Goal: Task Accomplishment & Management: Manage account settings

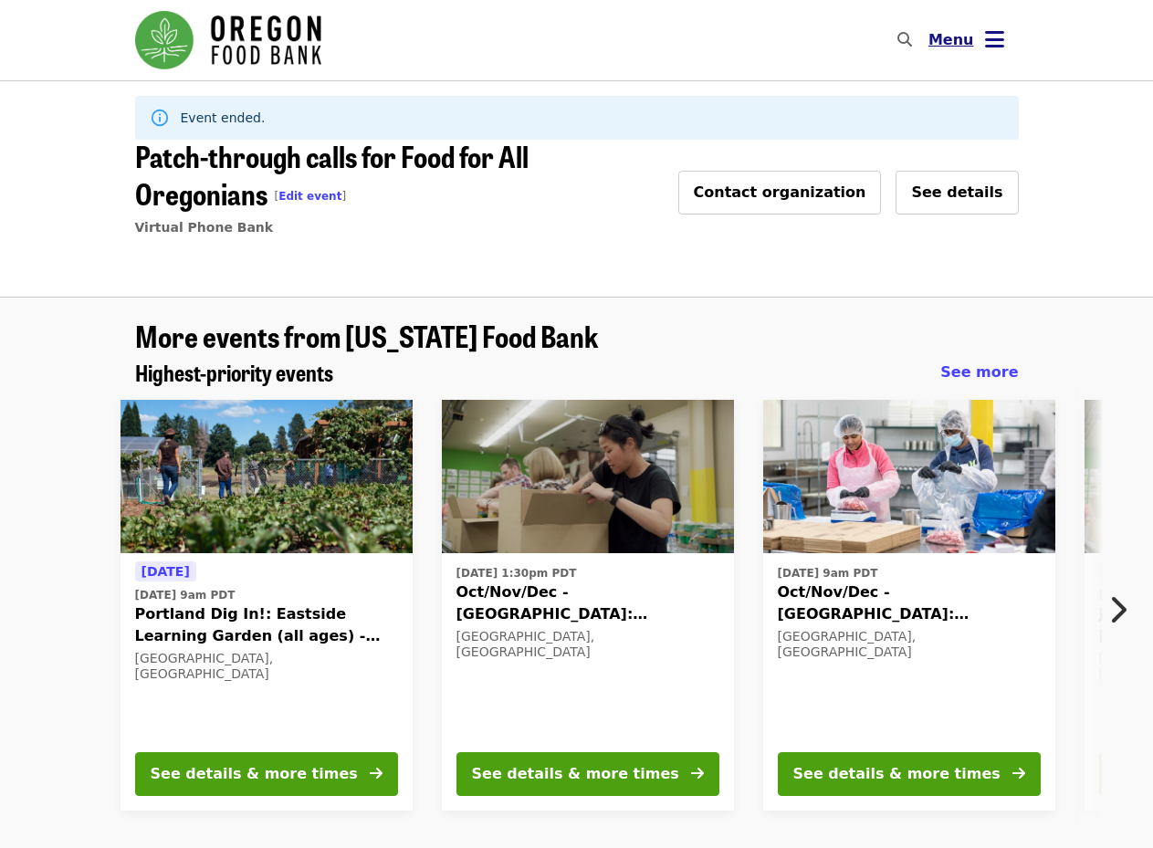
click at [985, 34] on icon "bars icon" at bounding box center [994, 39] width 19 height 26
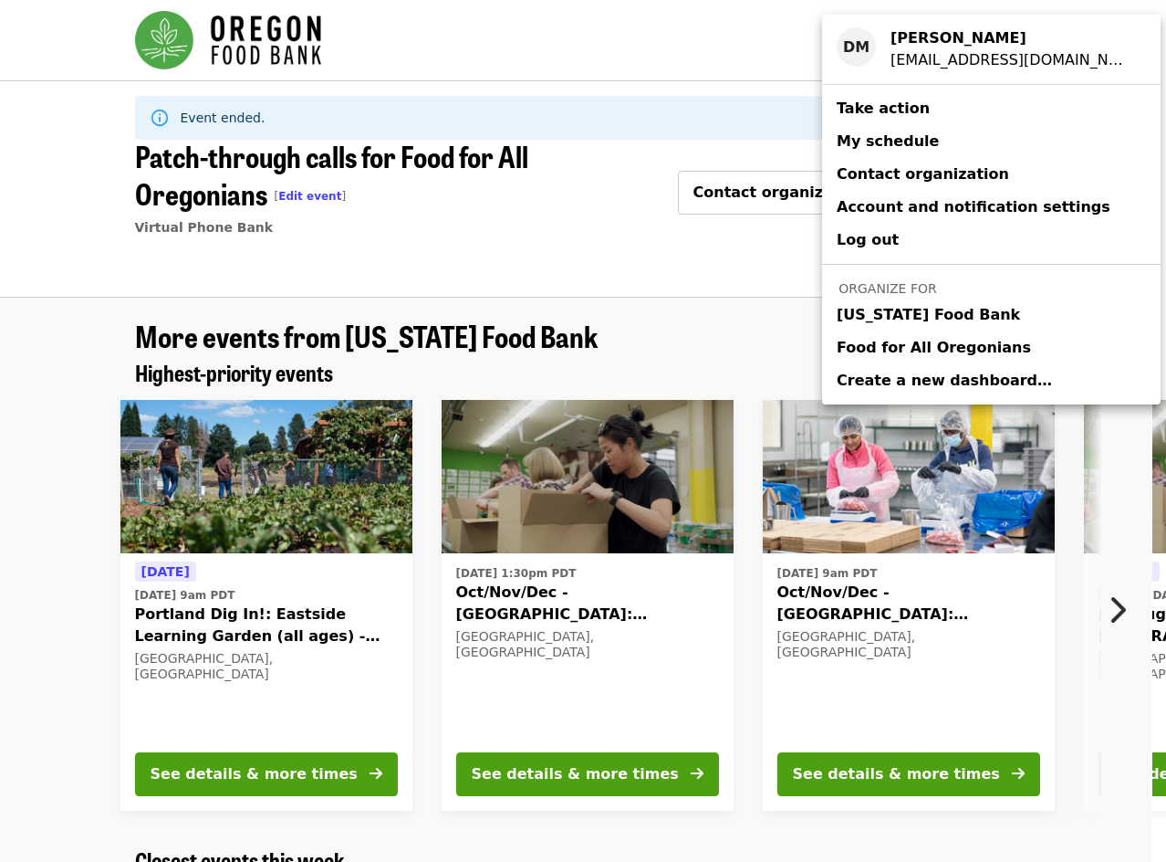
click at [932, 312] on span "[US_STATE] Food Bank" at bounding box center [928, 315] width 183 height 22
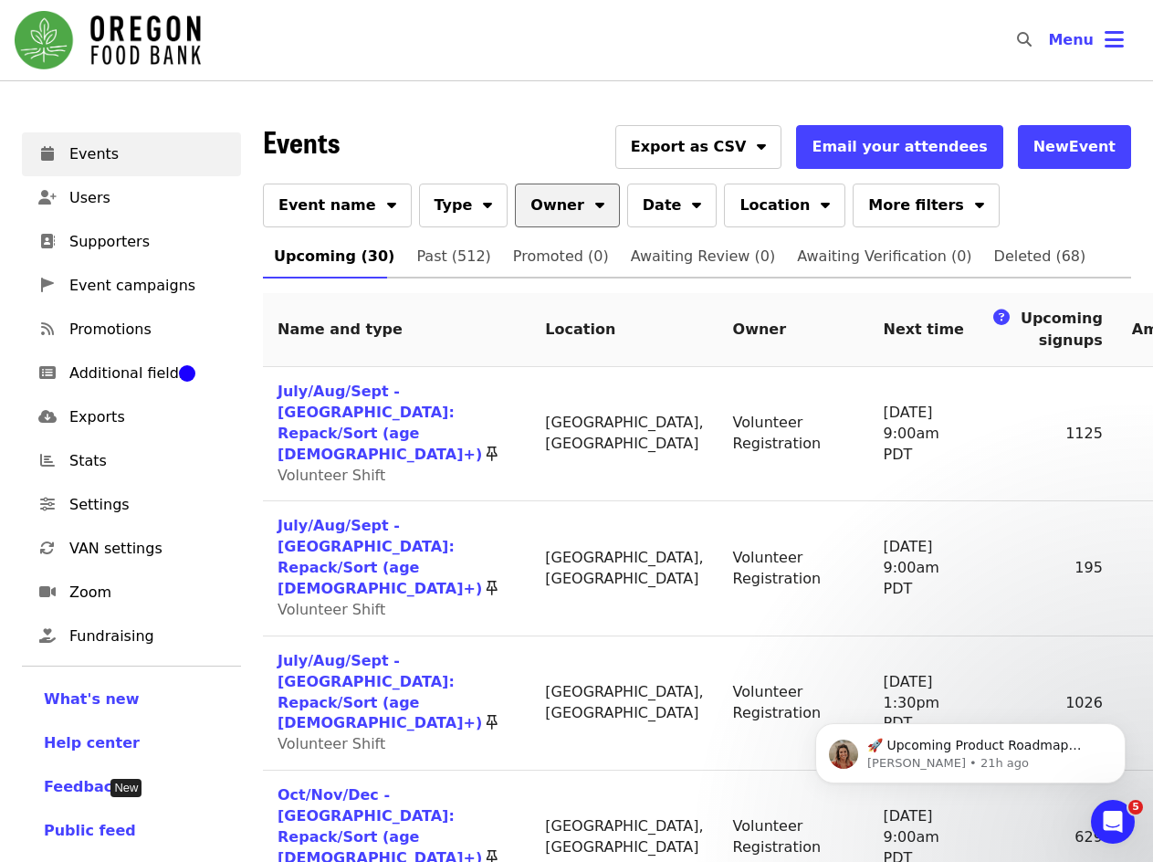
click at [566, 190] on button "Owner" at bounding box center [567, 205] width 105 height 44
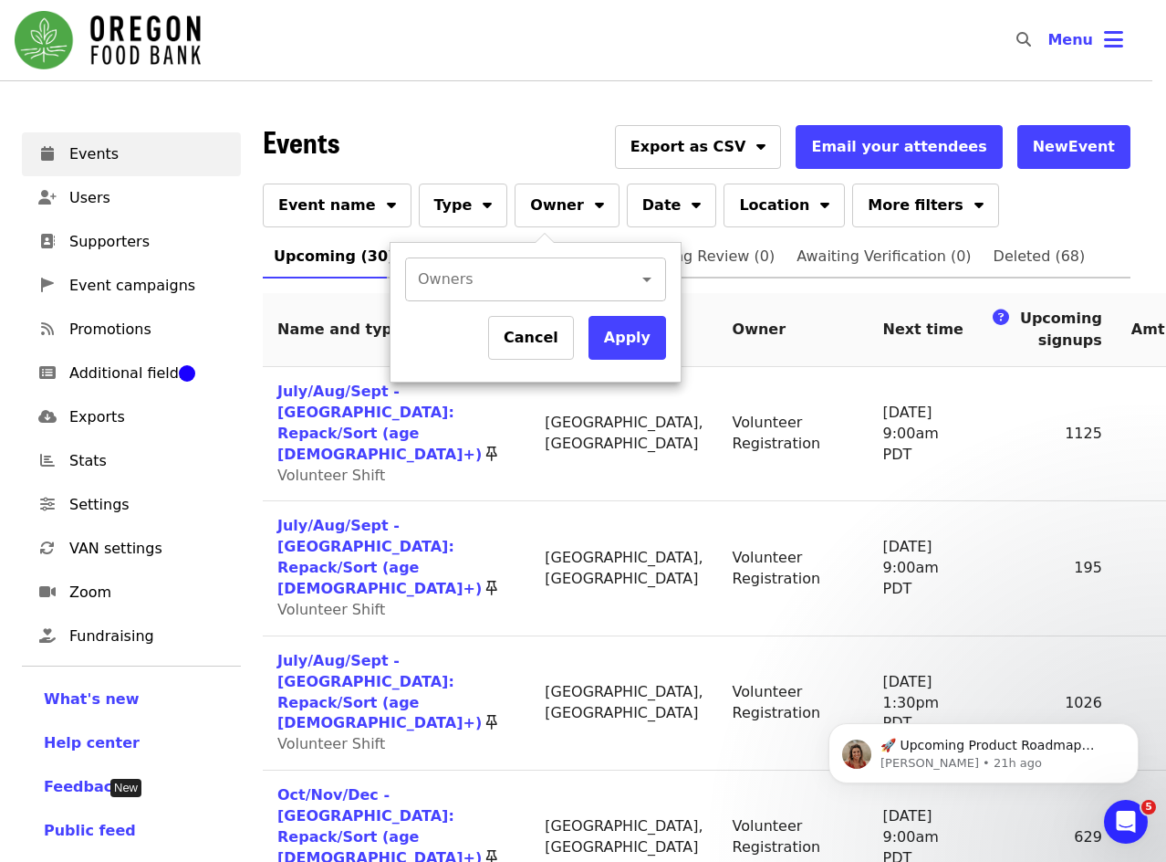
click at [466, 276] on input "Owners" at bounding box center [510, 279] width 180 height 35
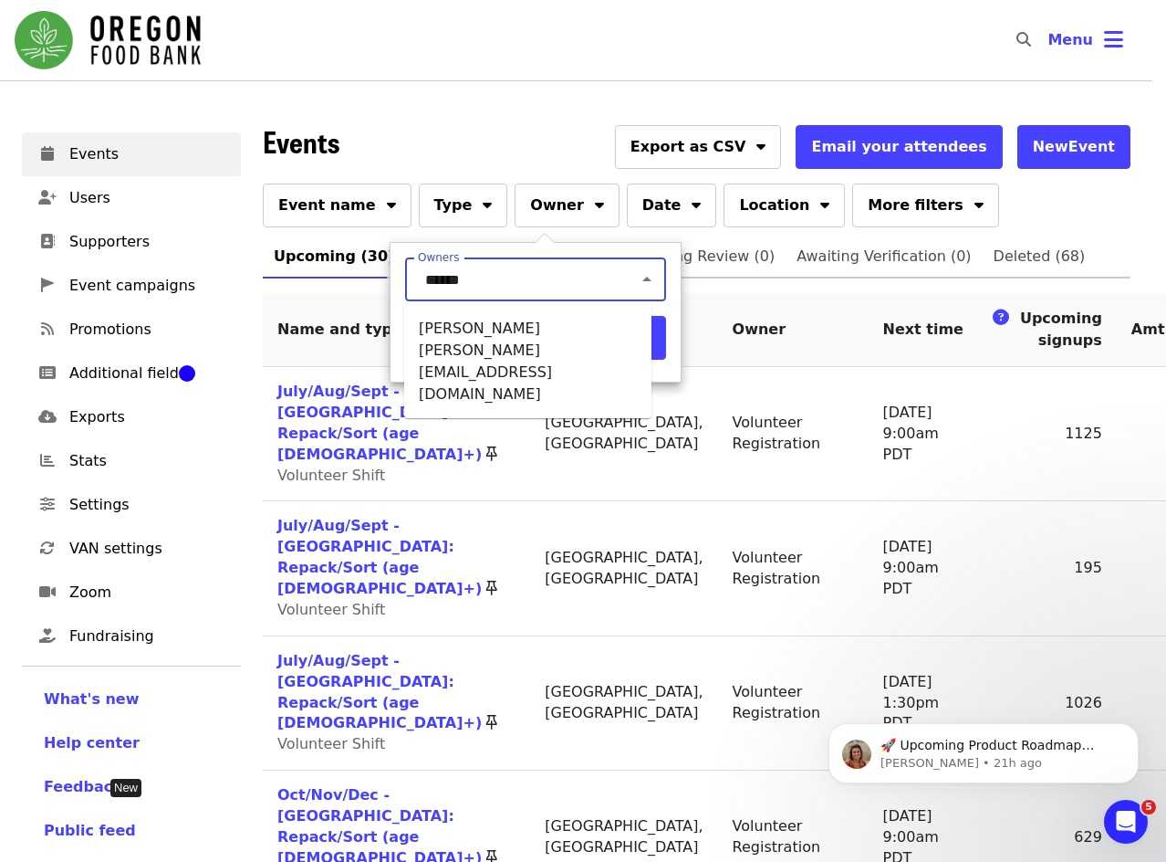
type input "******"
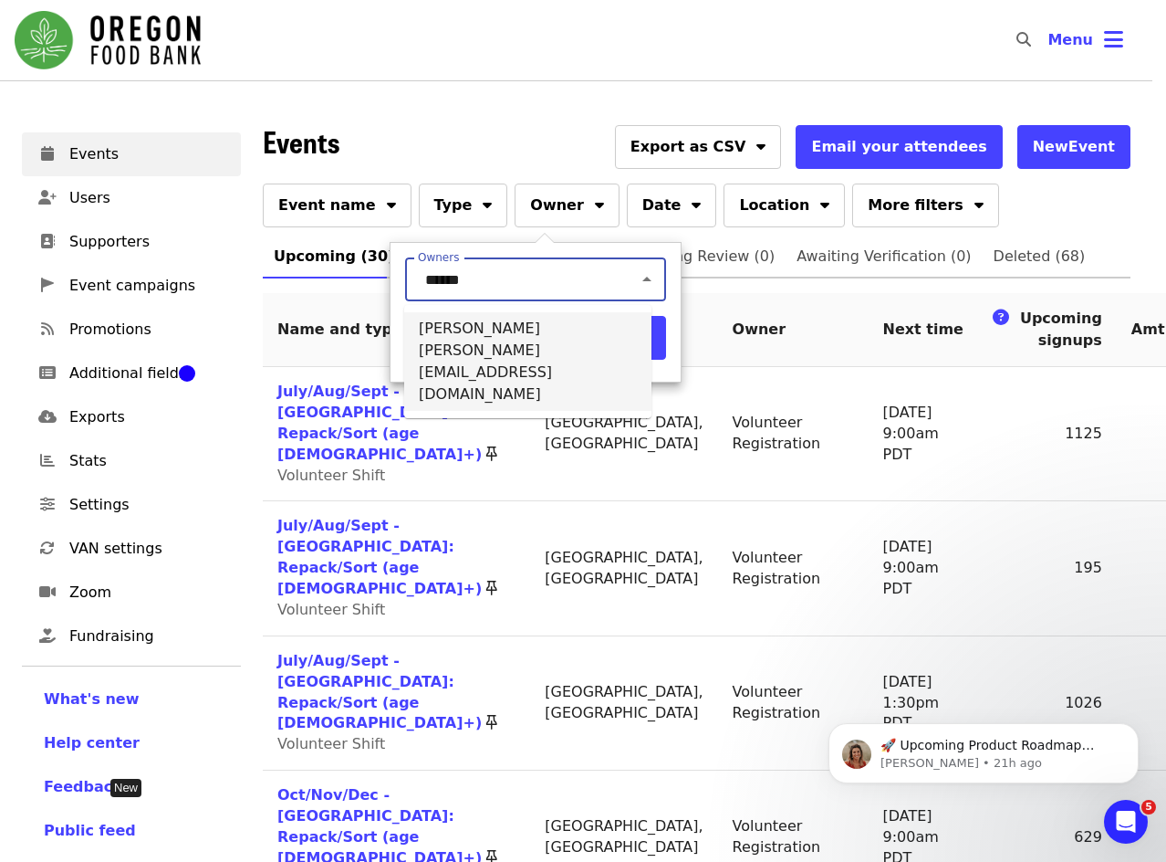
click at [445, 330] on li "[PERSON_NAME] [PERSON_NAME][EMAIL_ADDRESS][DOMAIN_NAME]" at bounding box center [527, 361] width 247 height 99
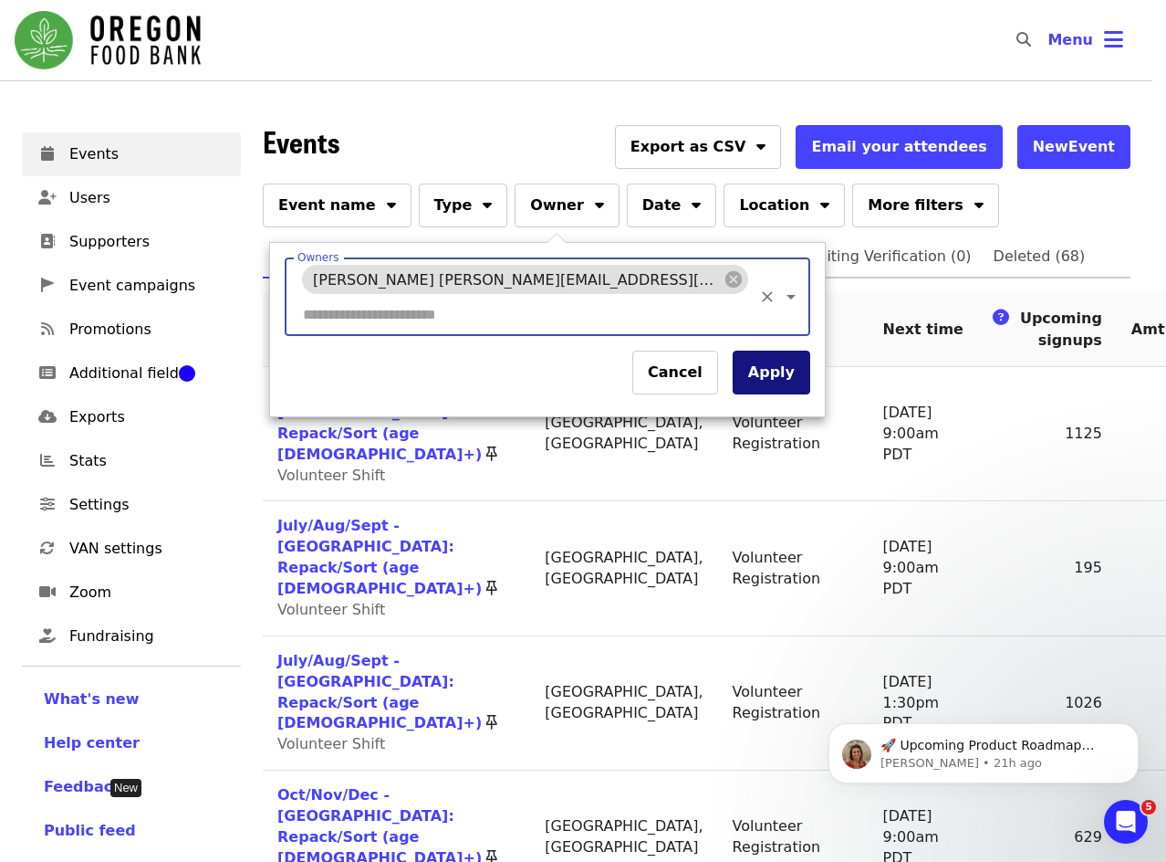
click at [769, 350] on button "Apply" at bounding box center [772, 372] width 78 height 44
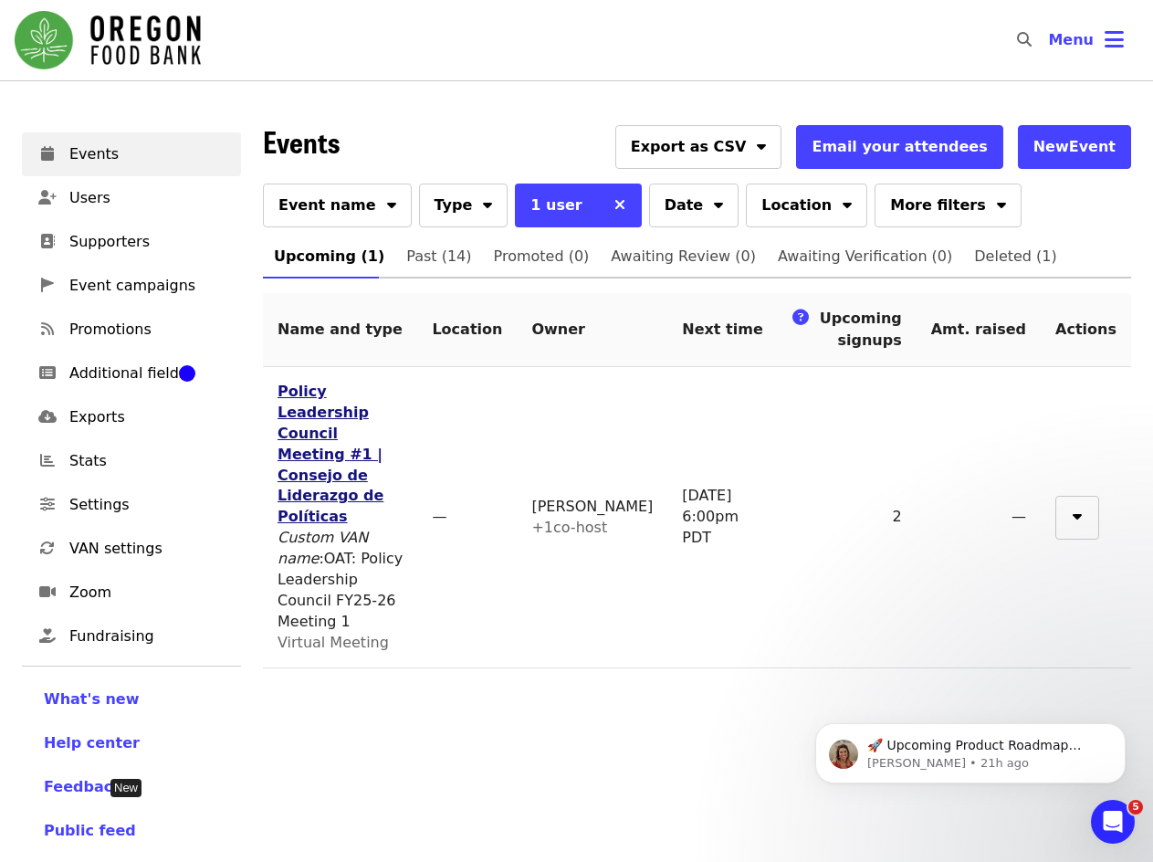
click at [371, 393] on link "Policy Leadership Council Meeting #1 | Consejo de Liderazgo de Políticas" at bounding box center [330, 453] width 106 height 142
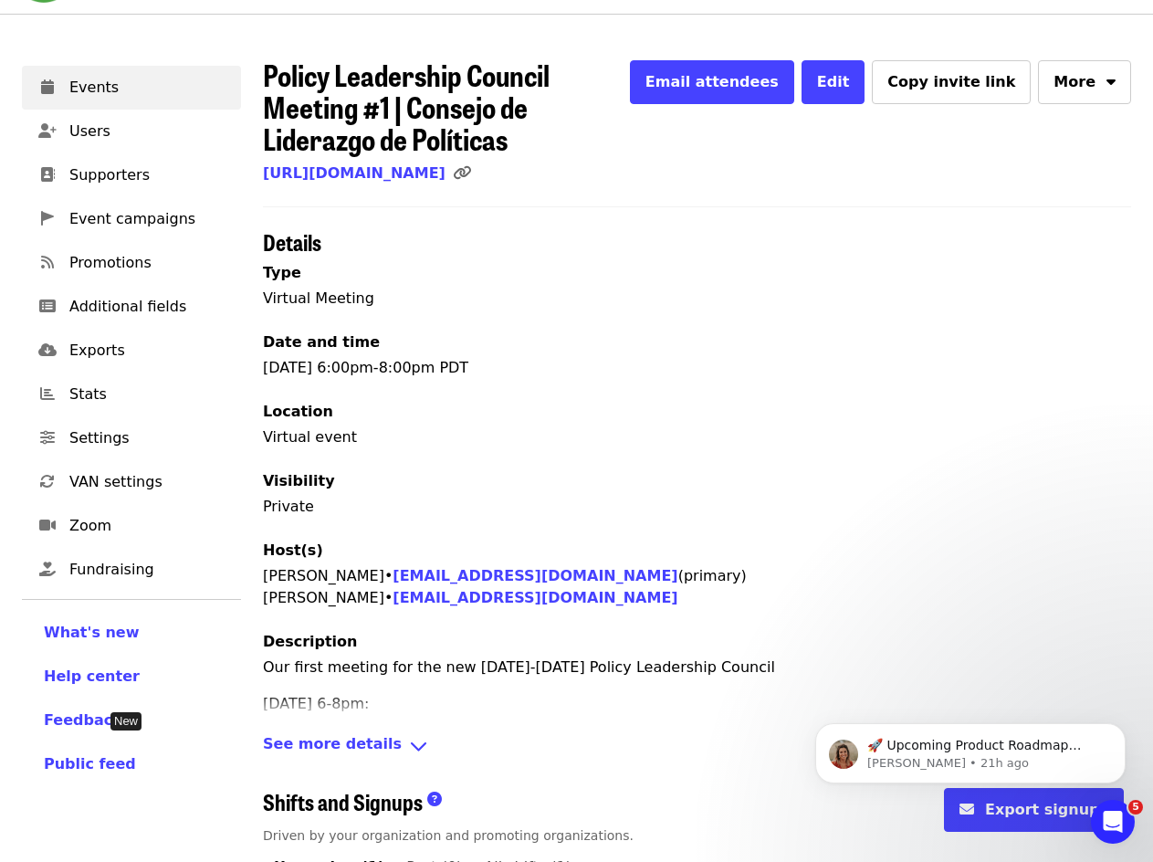
scroll to position [34, 0]
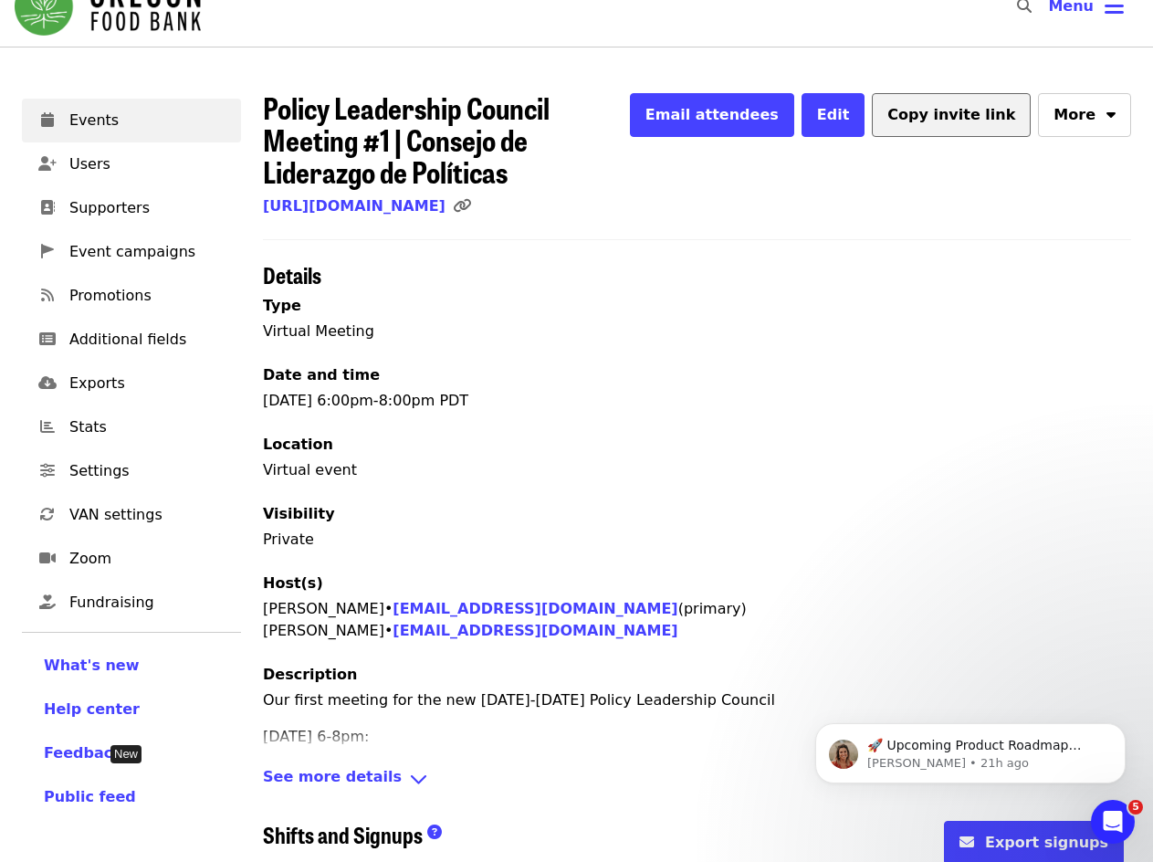
click at [928, 129] on button "Copy invite link" at bounding box center [951, 115] width 159 height 44
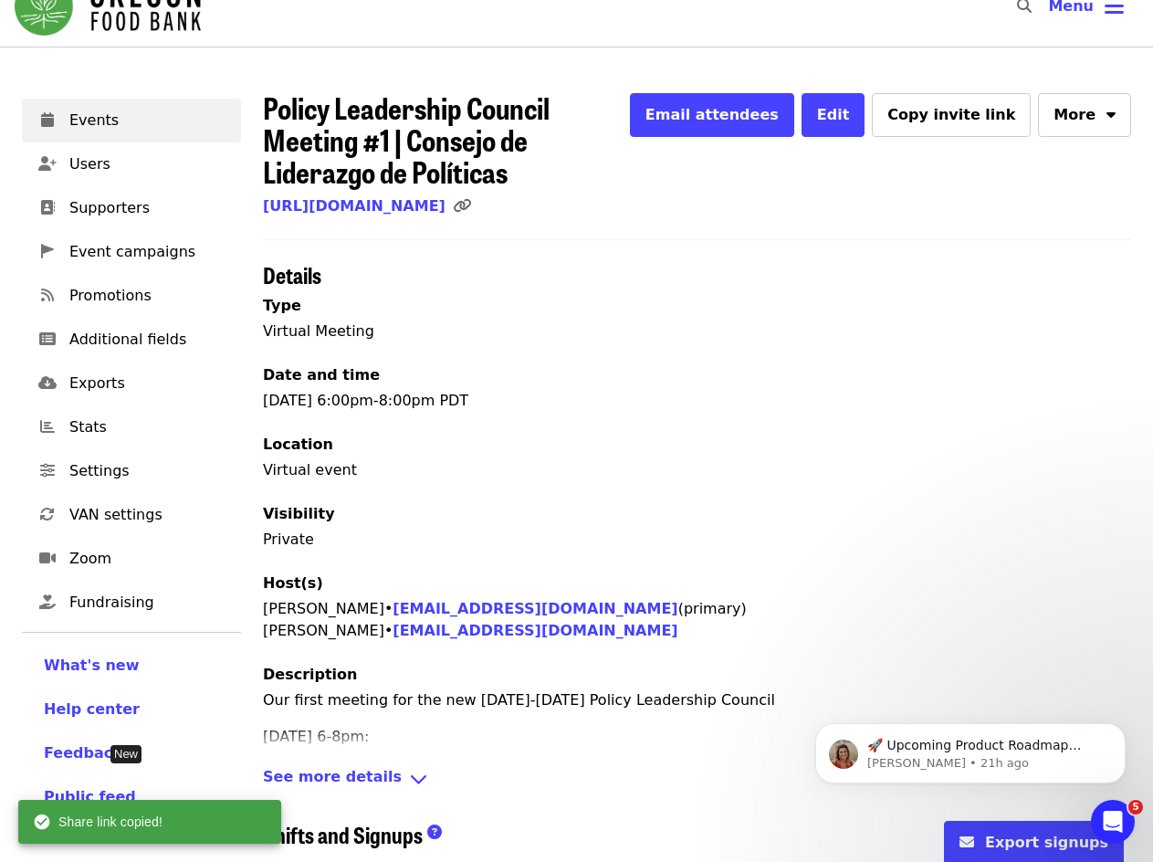
click at [409, 775] on icon "angle-down icon" at bounding box center [418, 779] width 19 height 26
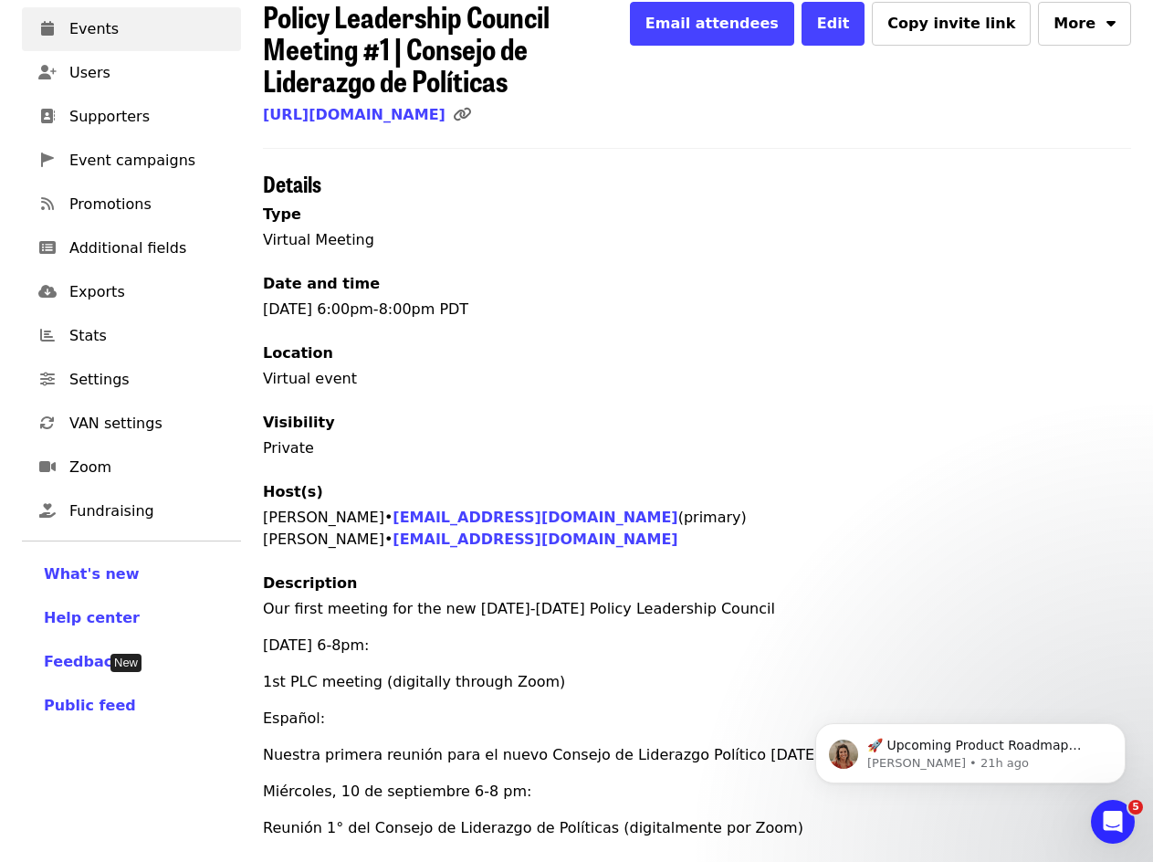
scroll to position [284, 0]
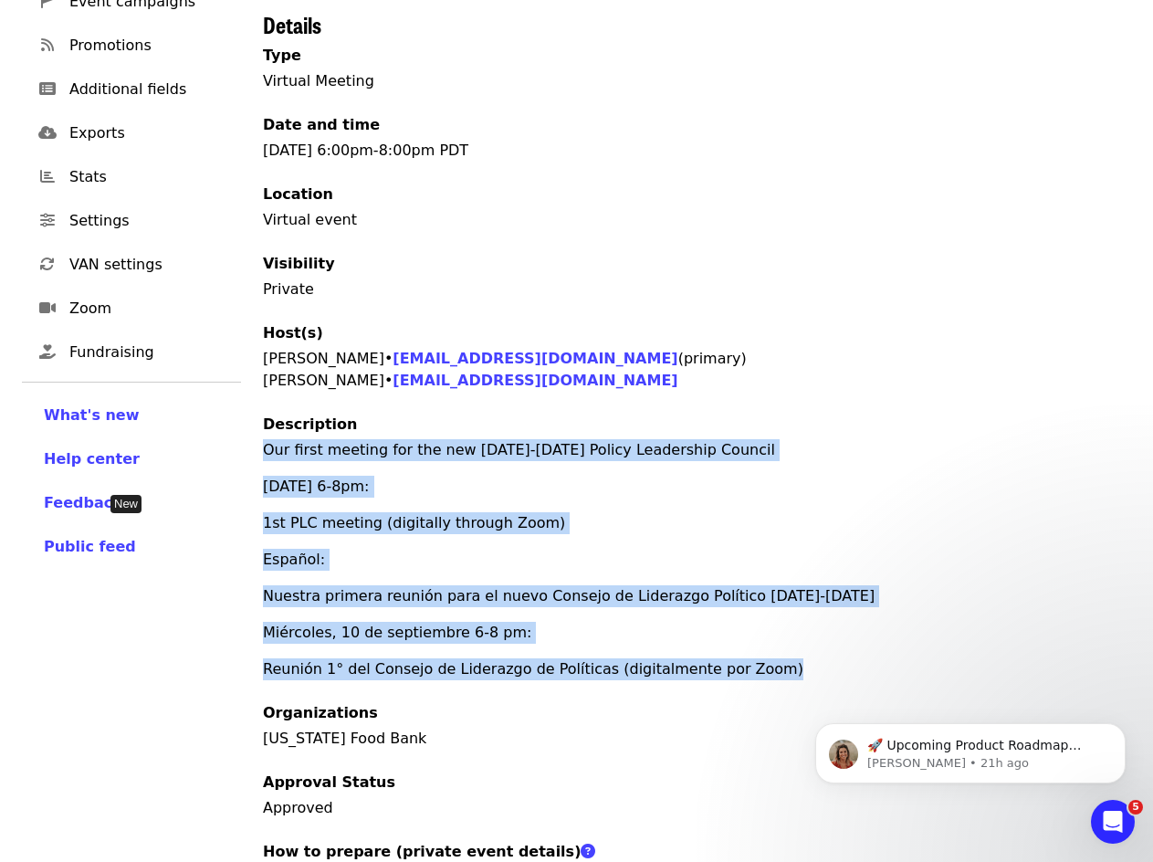
drag, startPoint x: 256, startPoint y: 455, endPoint x: 804, endPoint y: 653, distance: 582.3
copy div "Our first meeting for the new [DATE]-[DATE] Policy Leadership Council [DATE] 6-…"
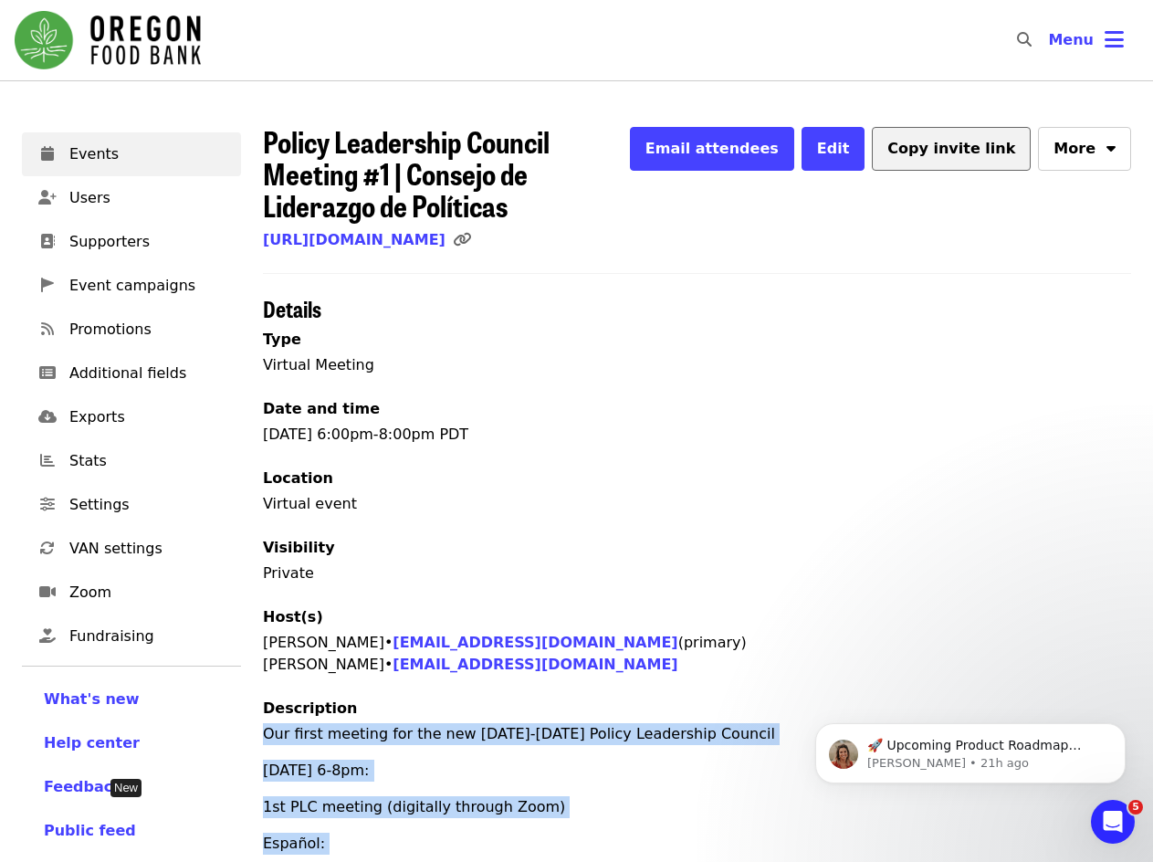
click at [953, 160] on button "Copy invite link" at bounding box center [951, 149] width 159 height 44
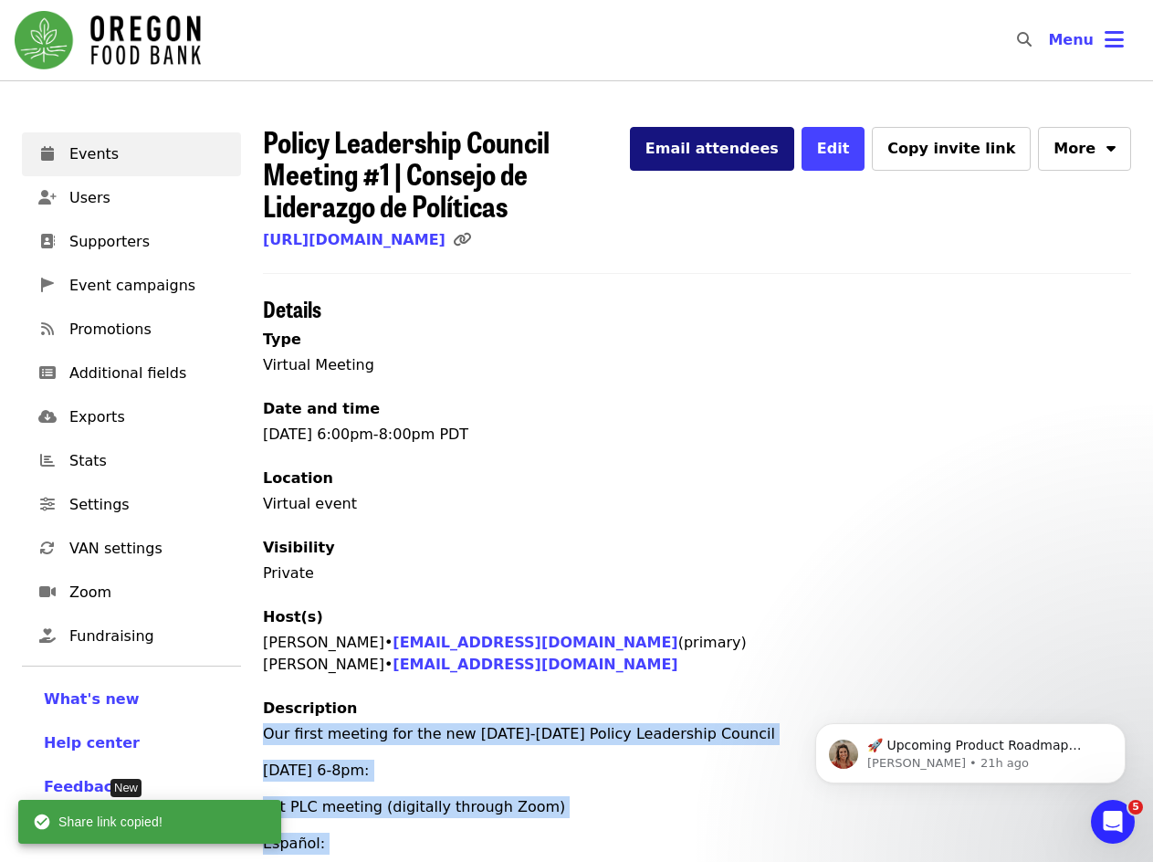
click at [779, 143] on span "Email attendees" at bounding box center [711, 148] width 133 height 17
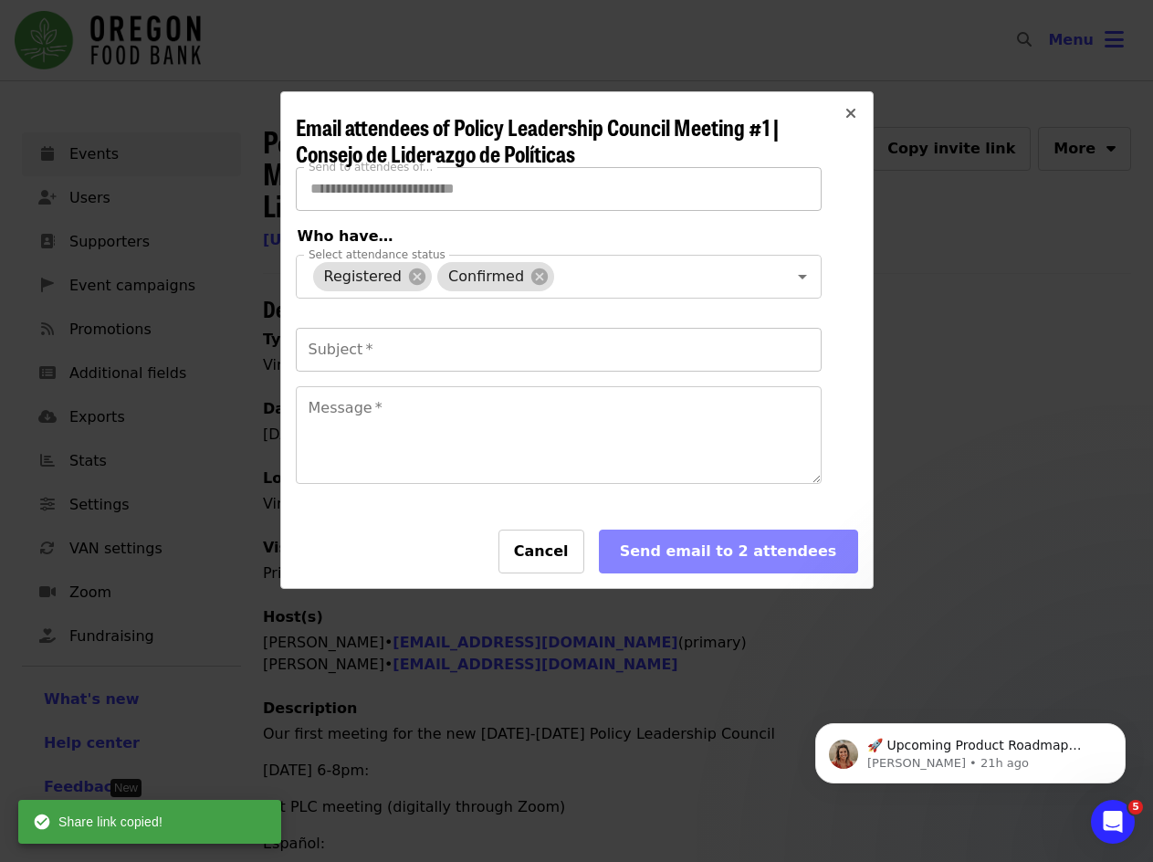
click at [567, 363] on input "Subject   *" at bounding box center [559, 350] width 526 height 44
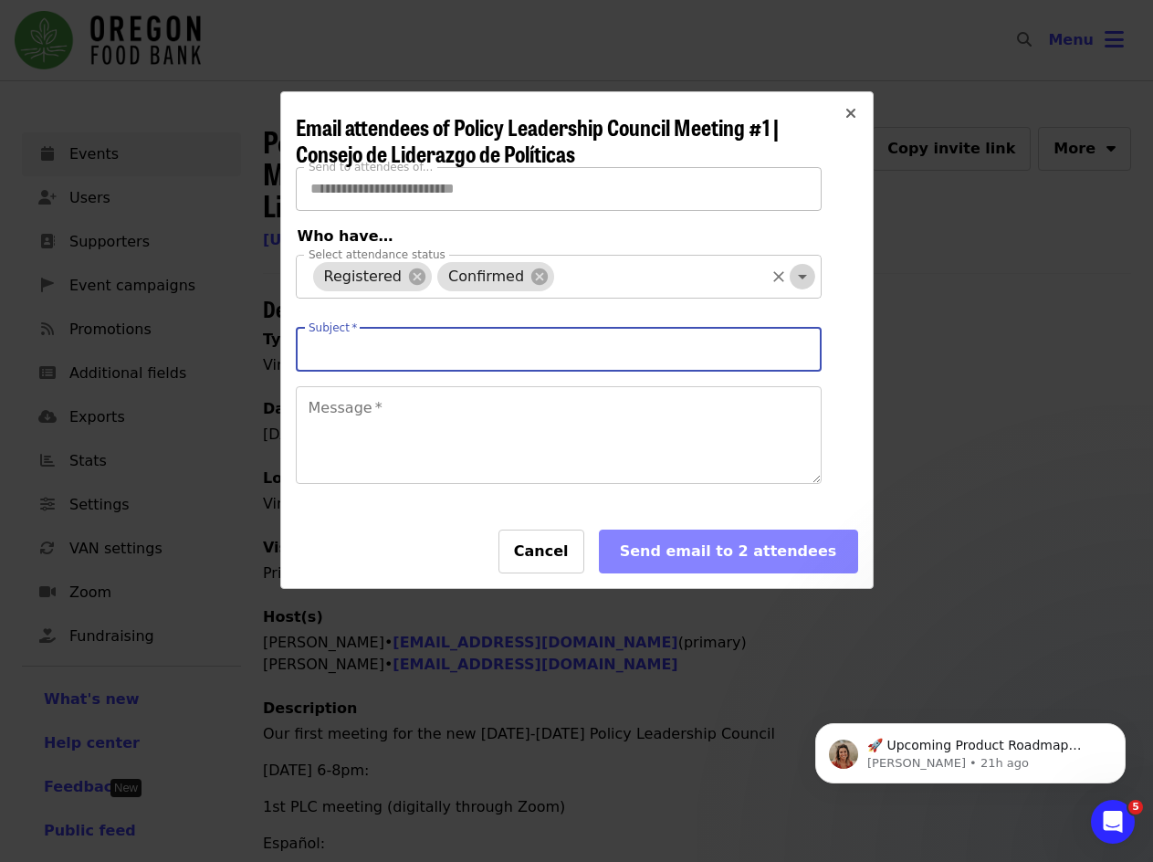
click at [791, 269] on icon "Open" at bounding box center [802, 277] width 22 height 22
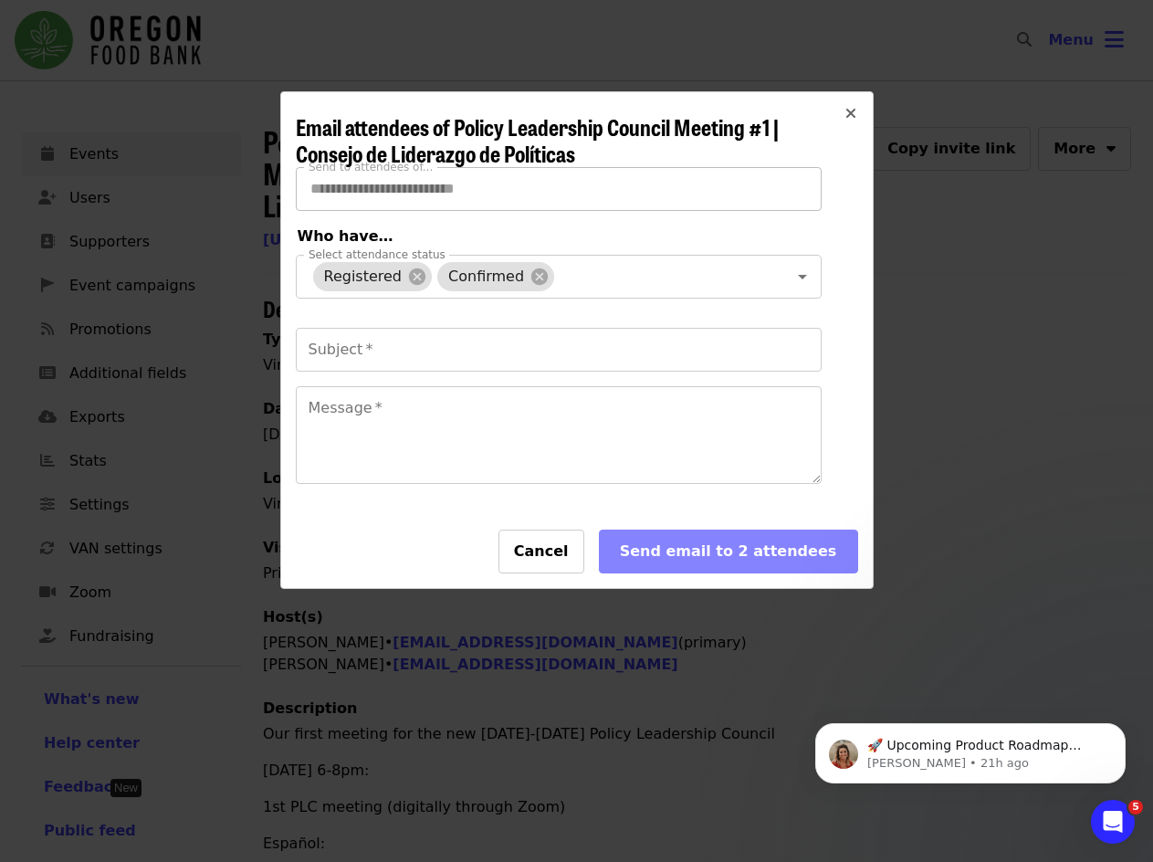
click at [839, 371] on div "**********" at bounding box center [577, 373] width 562 height 413
click at [546, 567] on button "Cancel" at bounding box center [541, 551] width 86 height 44
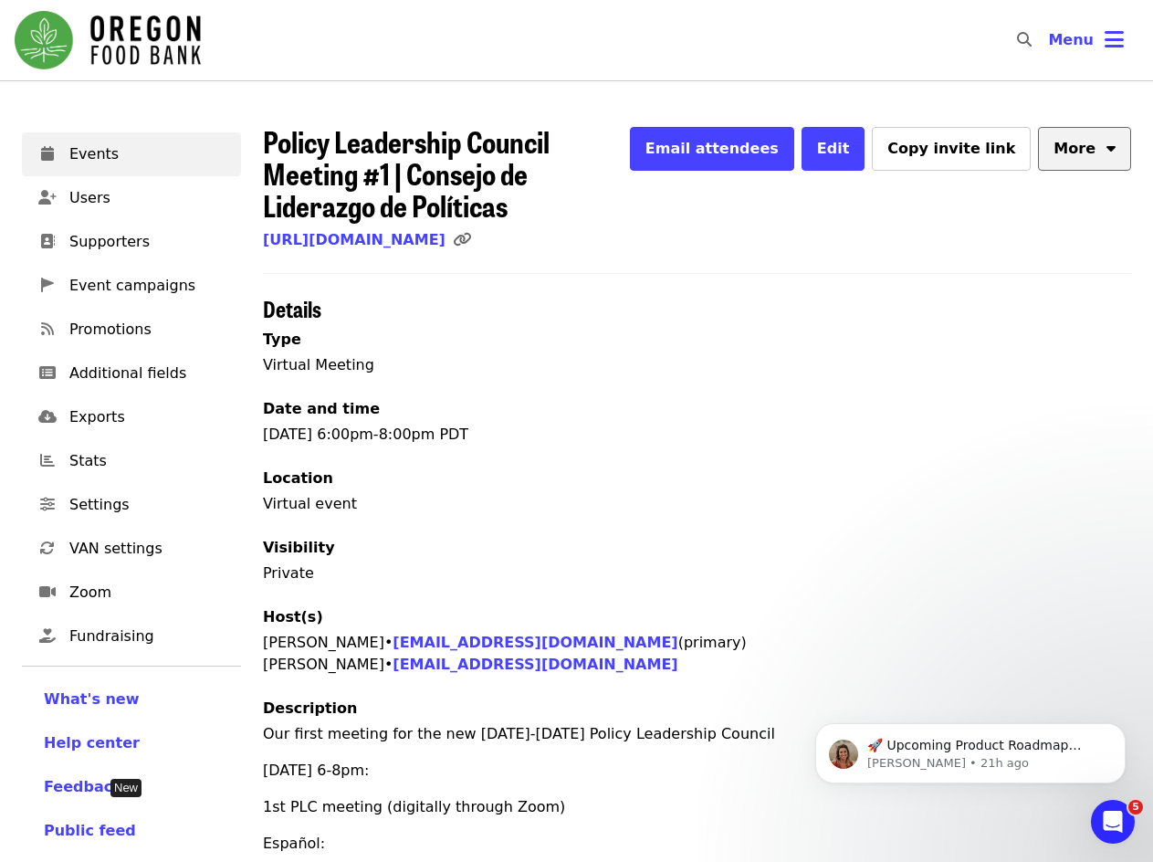
click at [1103, 156] on button "More" at bounding box center [1084, 149] width 93 height 44
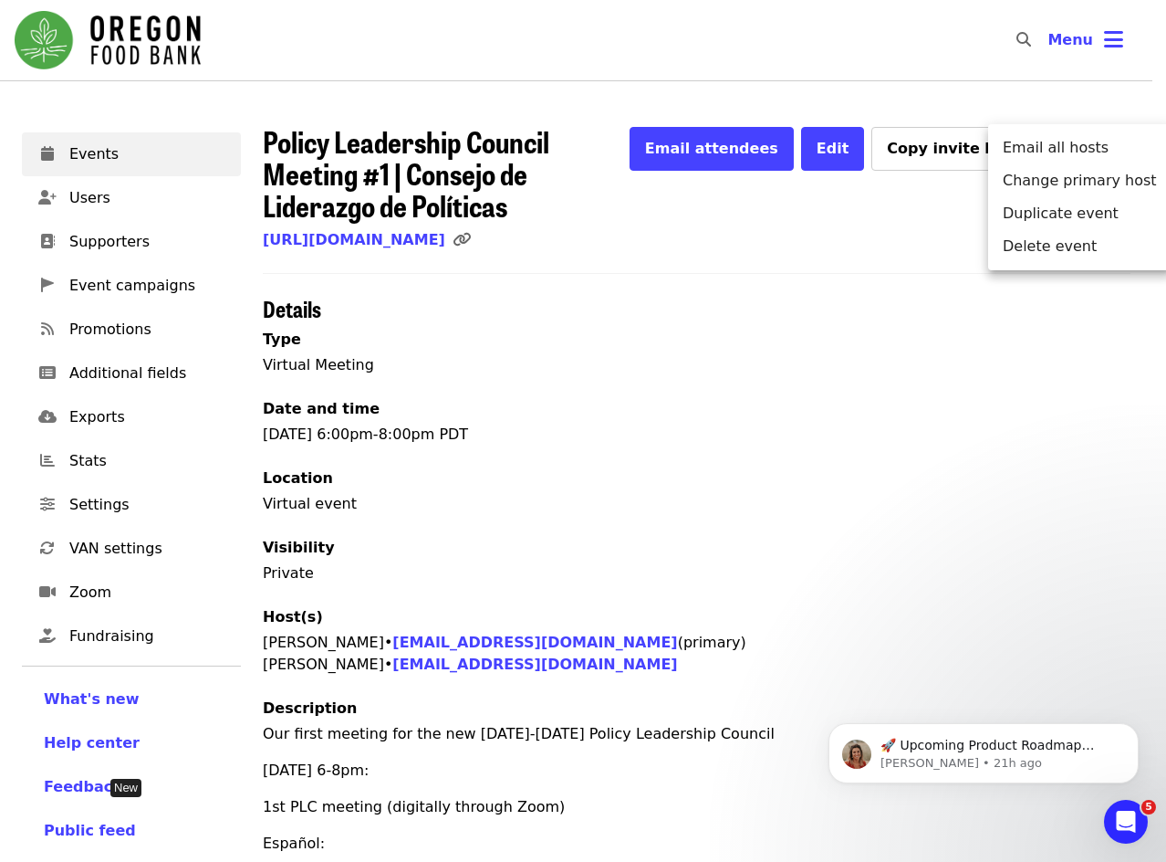
click at [897, 235] on div "Menu" at bounding box center [583, 431] width 1166 height 862
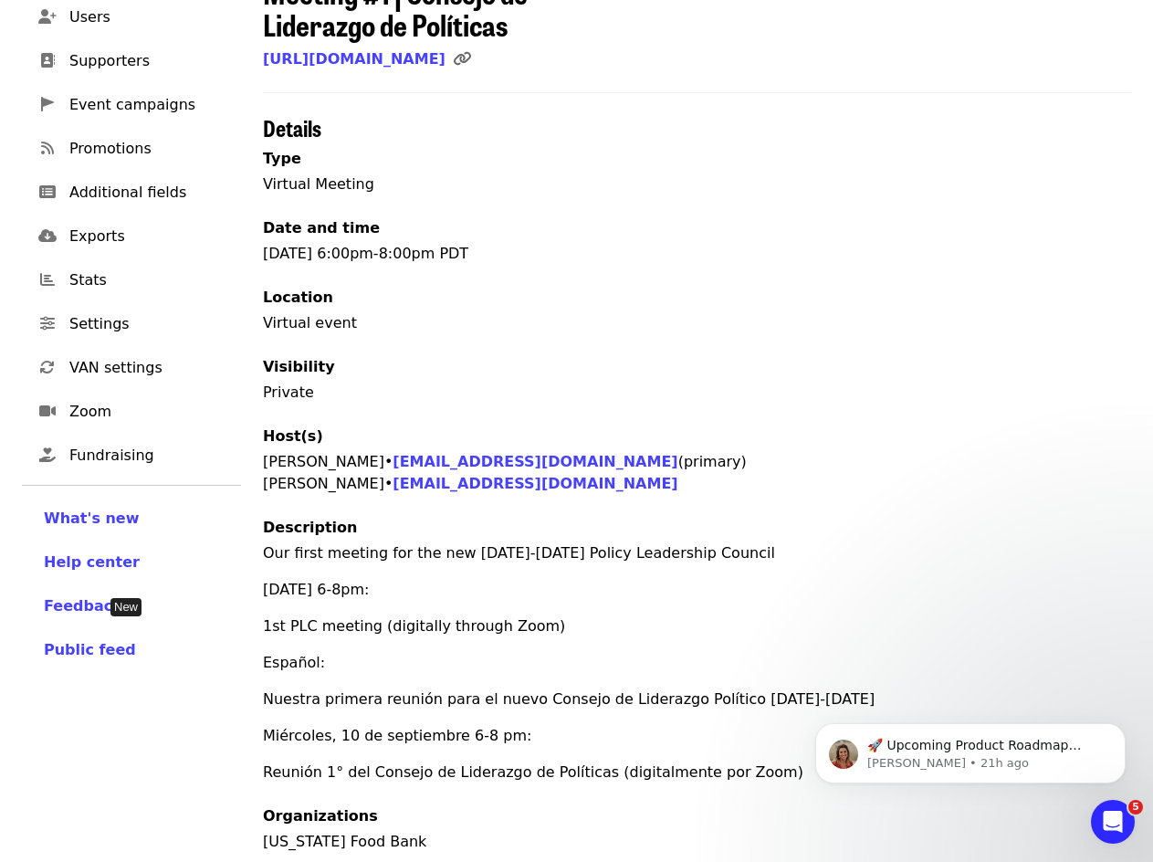
scroll to position [10, 0]
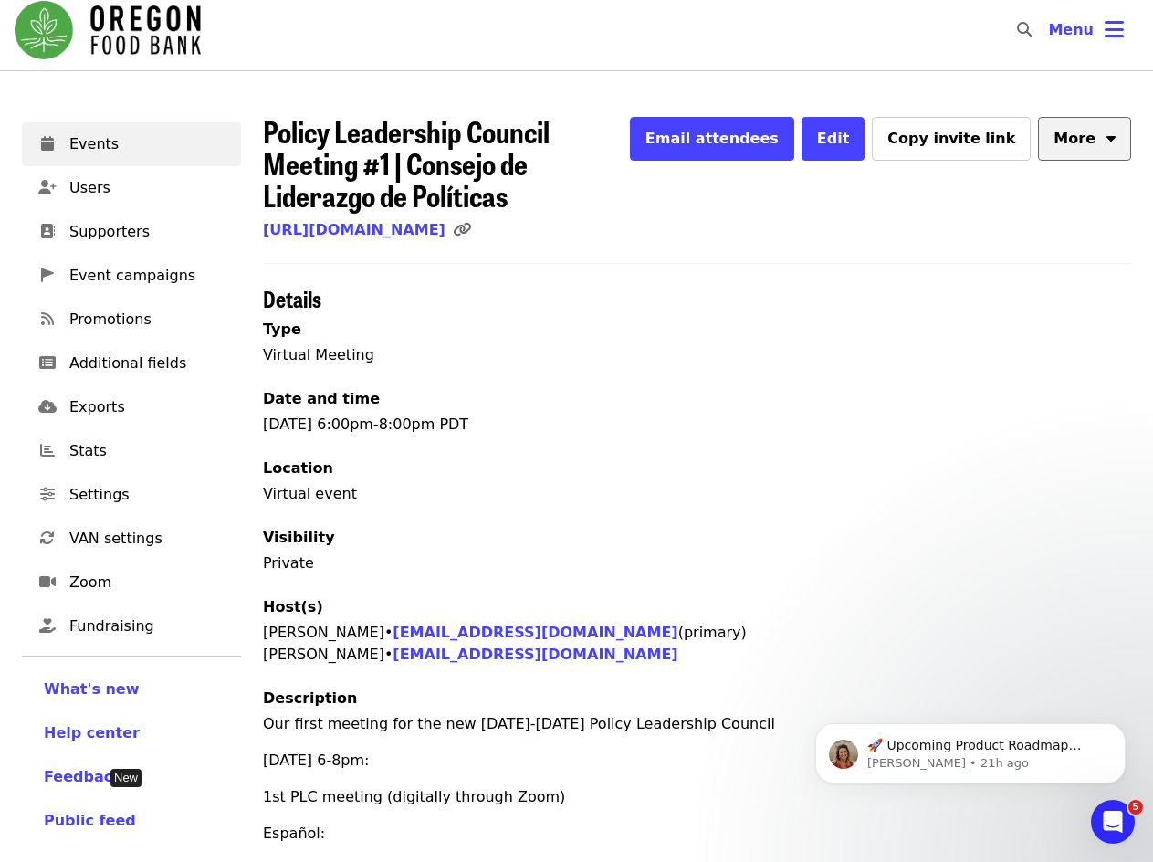
click at [1071, 140] on span "More" at bounding box center [1074, 139] width 42 height 22
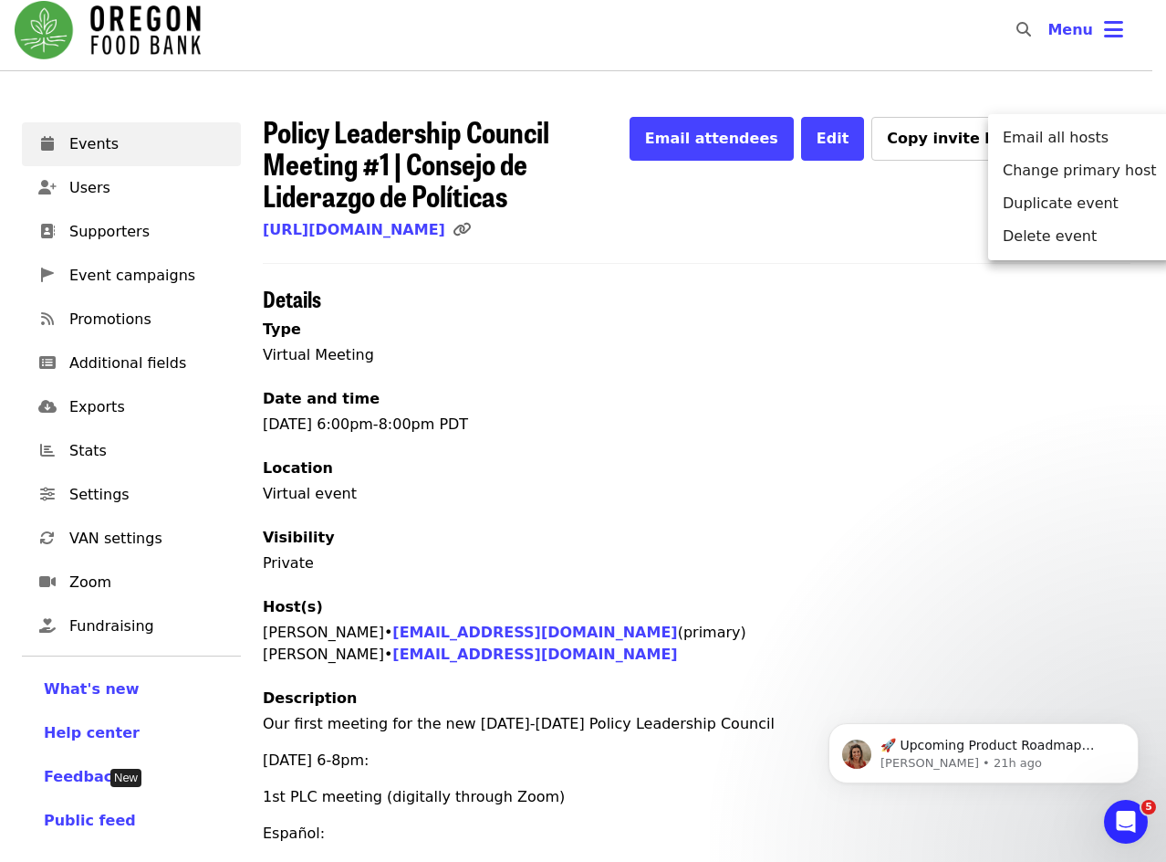
click at [806, 229] on div "Menu" at bounding box center [583, 431] width 1166 height 862
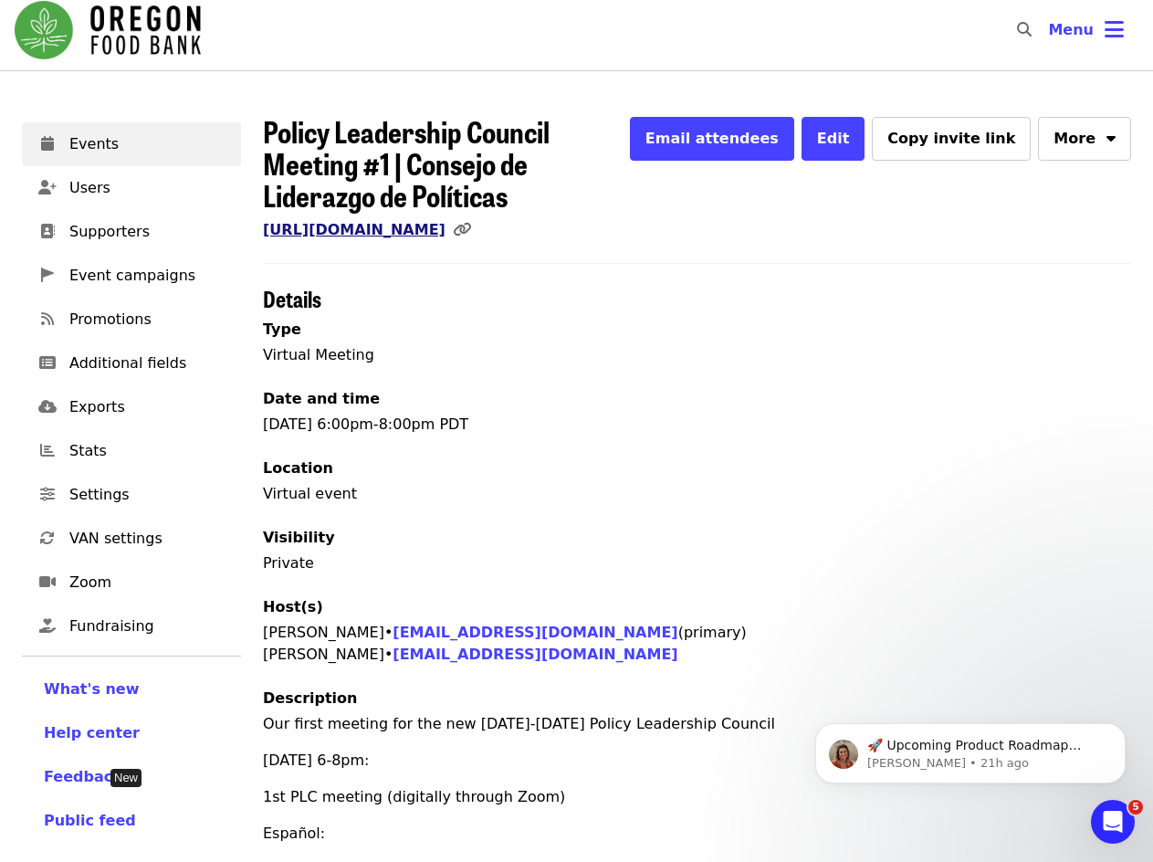
click at [445, 223] on link "[URL][DOMAIN_NAME]" at bounding box center [354, 229] width 183 height 17
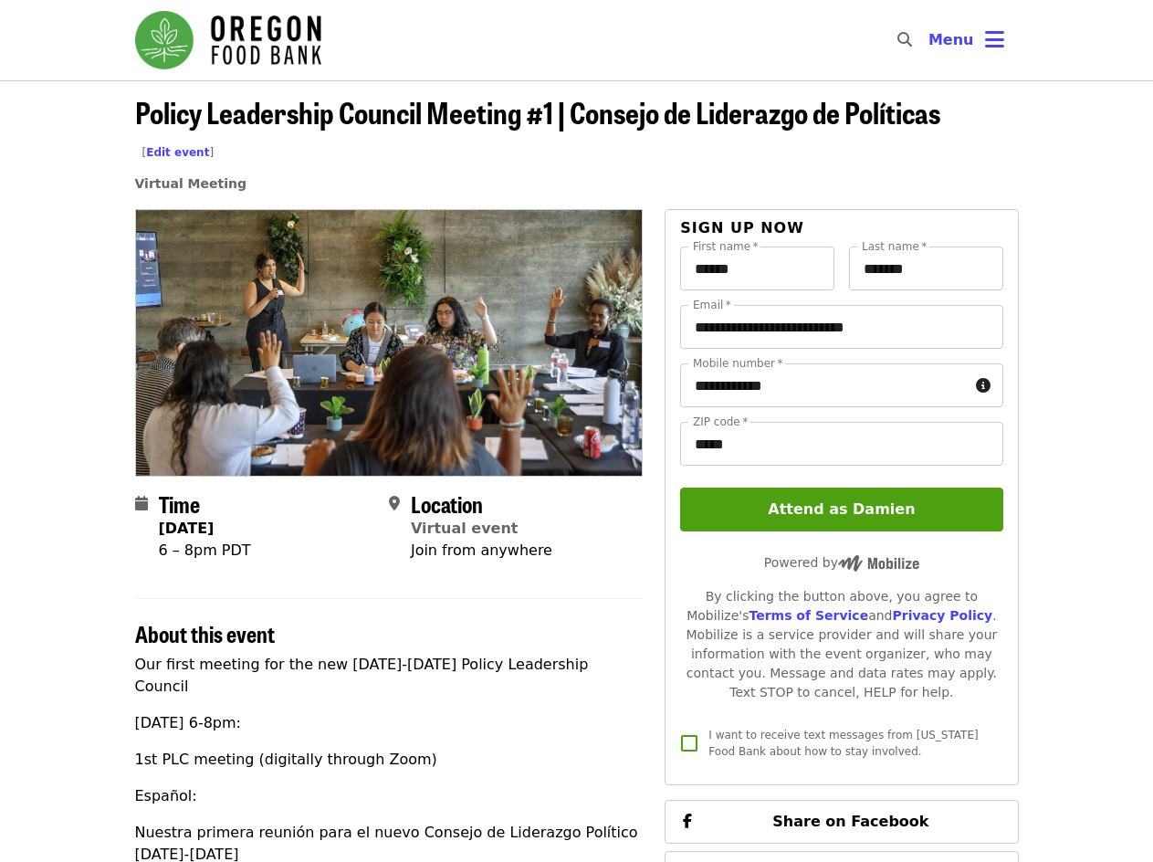
scroll to position [365, 0]
